Goal: Transaction & Acquisition: Subscribe to service/newsletter

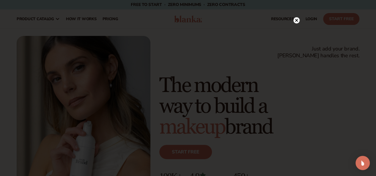
click at [296, 18] on circle at bounding box center [296, 20] width 6 height 6
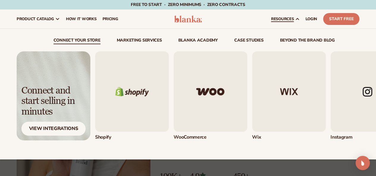
drag, startPoint x: 247, startPoint y: 152, endPoint x: 248, endPoint y: 147, distance: 5.2
click at [247, 152] on div "connect your store Marketing services" at bounding box center [188, 94] width 342 height 131
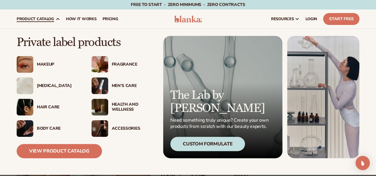
click at [45, 65] on div "Makeup" at bounding box center [58, 64] width 43 height 5
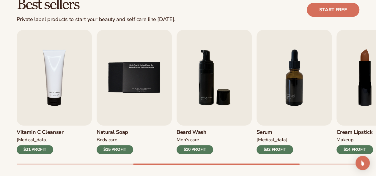
scroll to position [182, 0]
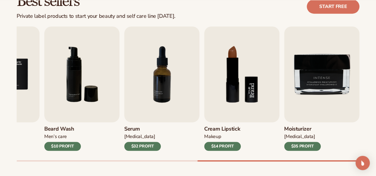
click at [242, 71] on img "8 / 9" at bounding box center [241, 74] width 75 height 96
click at [230, 73] on img "8 / 9" at bounding box center [241, 74] width 75 height 96
click at [231, 74] on img "8 / 9" at bounding box center [241, 74] width 75 height 96
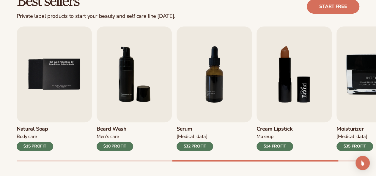
click at [290, 75] on img "8 / 9" at bounding box center [293, 74] width 75 height 96
click at [343, 7] on link "Start free" at bounding box center [332, 6] width 53 height 14
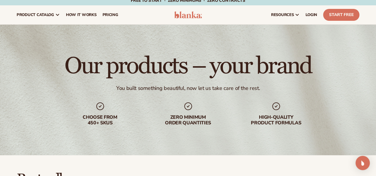
scroll to position [89, 0]
